Goal: Book appointment/travel/reservation

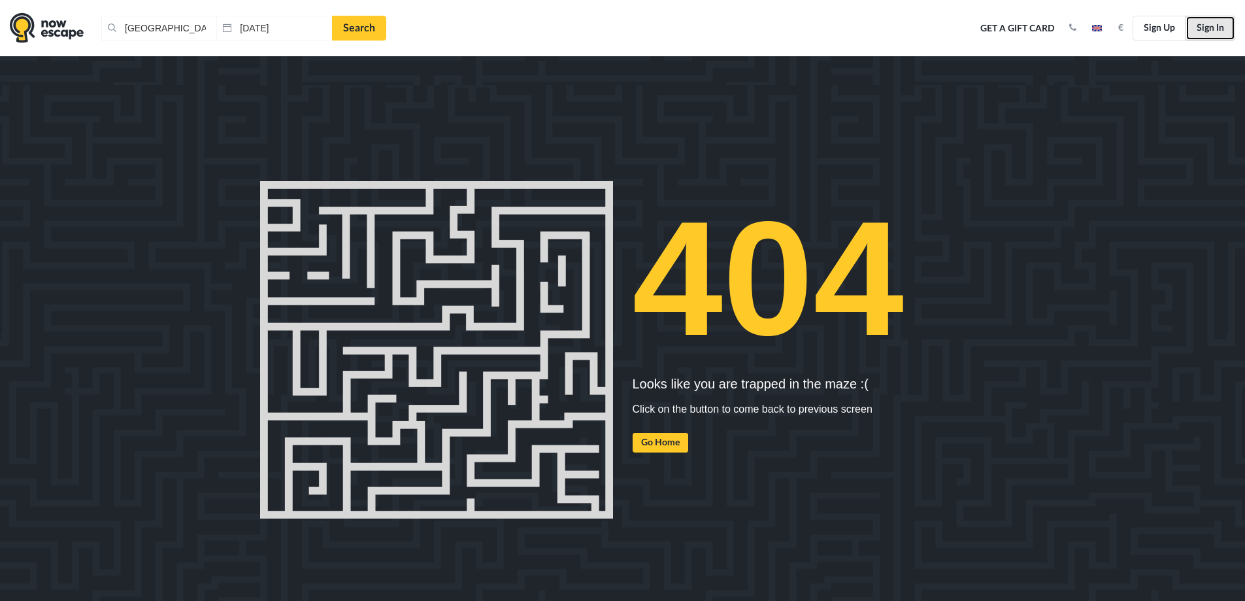
drag, startPoint x: 1205, startPoint y: 29, endPoint x: 1155, endPoint y: 69, distance: 63.3
click at [1207, 29] on link "Sign In" at bounding box center [1210, 28] width 50 height 25
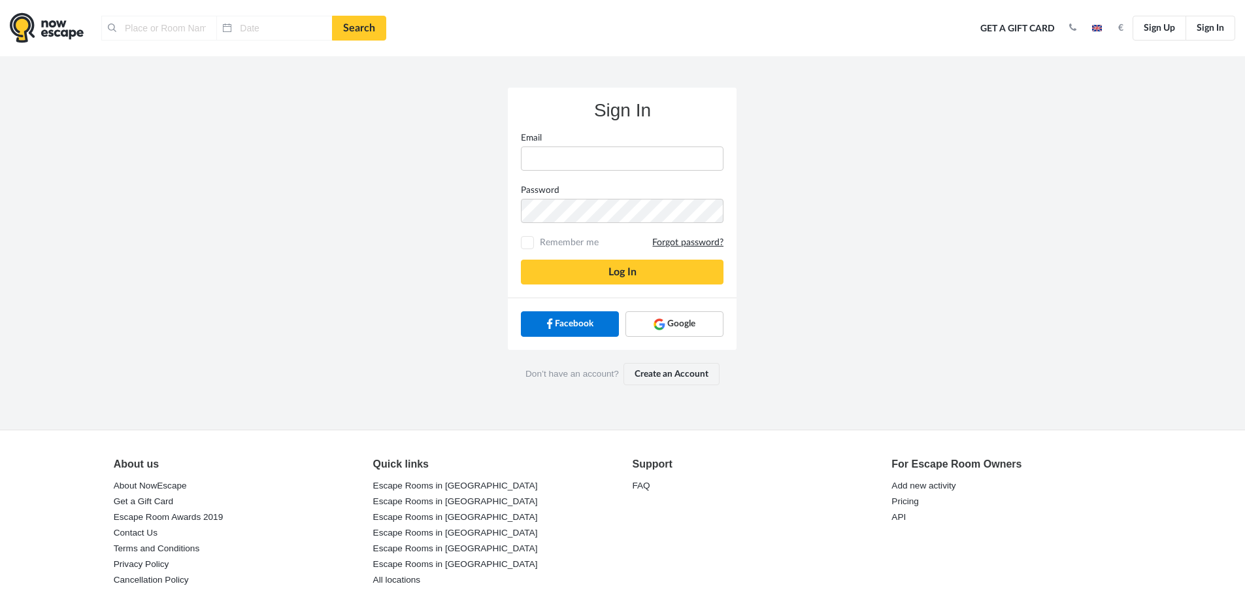
type input "Таллин, Эстония"
type input "30.08.2025"
click at [683, 327] on span "Google" at bounding box center [681, 323] width 28 height 13
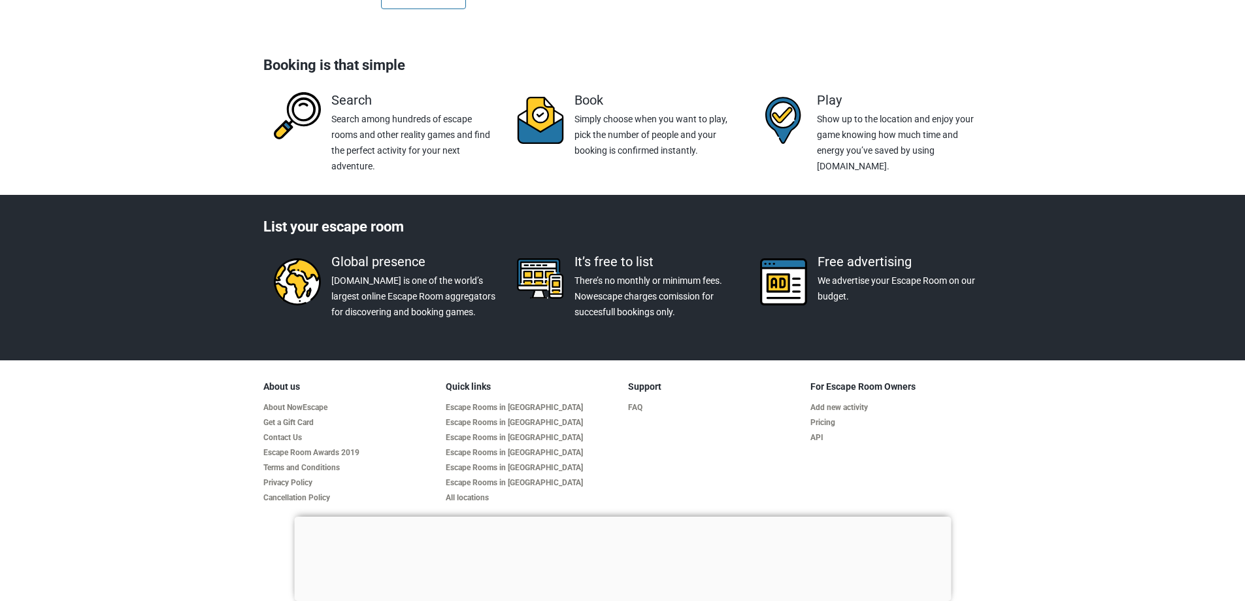
scroll to position [2376, 0]
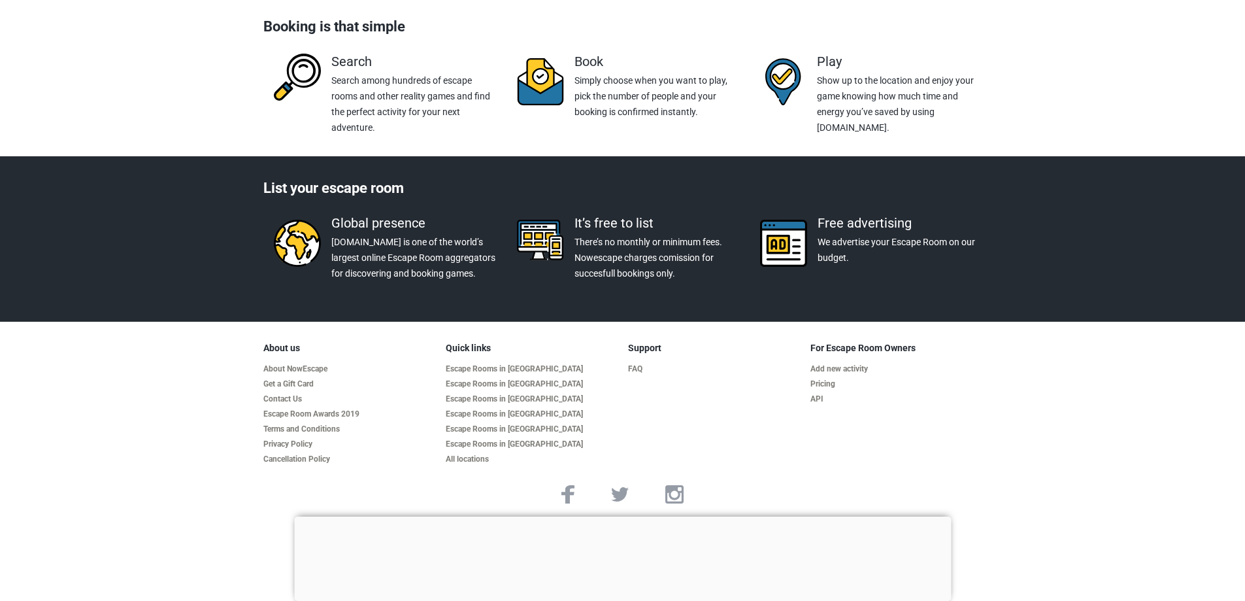
click at [625, 516] on div at bounding box center [622, 516] width 657 height 0
